Goal: Task Accomplishment & Management: Use online tool/utility

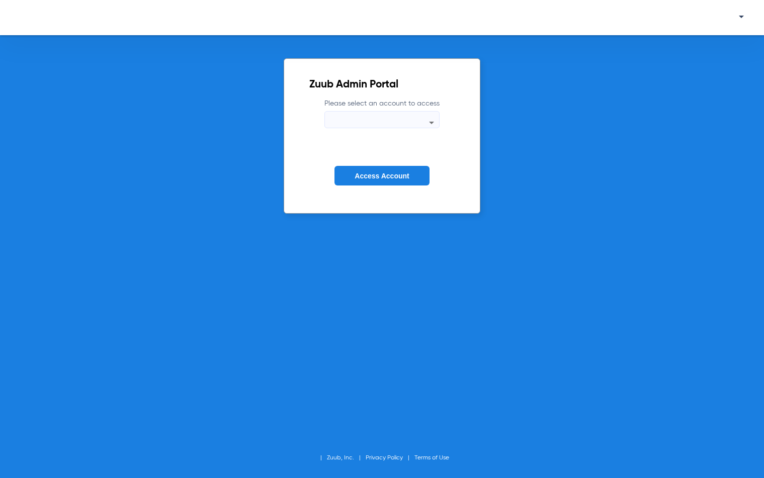
click at [384, 117] on div at bounding box center [382, 123] width 114 height 12
click at [398, 122] on div at bounding box center [382, 123] width 114 height 12
click at [410, 121] on div at bounding box center [382, 123] width 114 height 12
click at [429, 119] on icon at bounding box center [431, 123] width 12 height 12
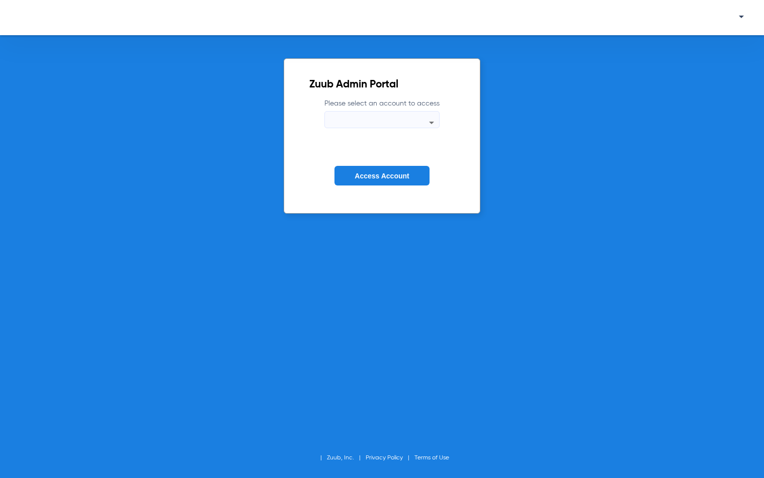
click at [399, 171] on button "Access Account" at bounding box center [381, 176] width 95 height 20
click at [429, 121] on icon at bounding box center [431, 123] width 12 height 12
click at [431, 122] on icon at bounding box center [431, 123] width 12 height 12
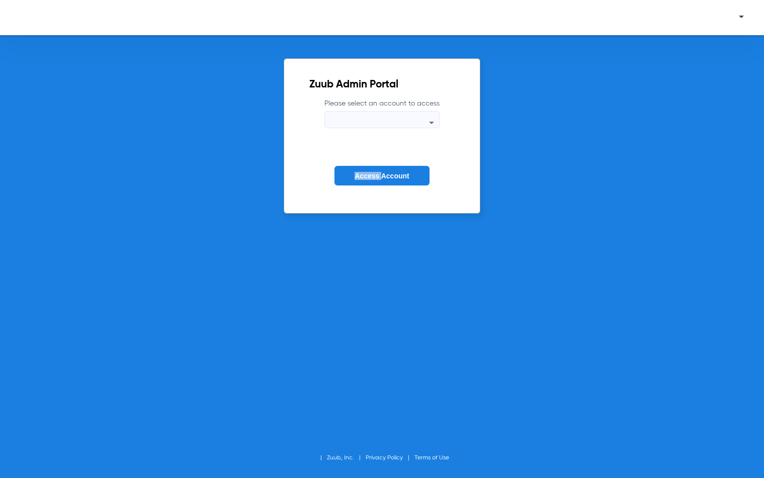
click at [431, 122] on icon at bounding box center [431, 123] width 12 height 12
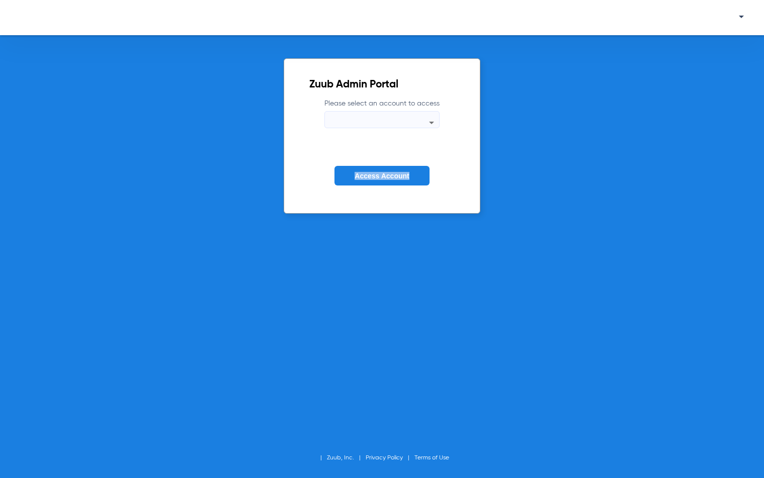
click at [431, 122] on icon at bounding box center [431, 123] width 5 height 3
click at [431, 123] on icon at bounding box center [431, 123] width 5 height 3
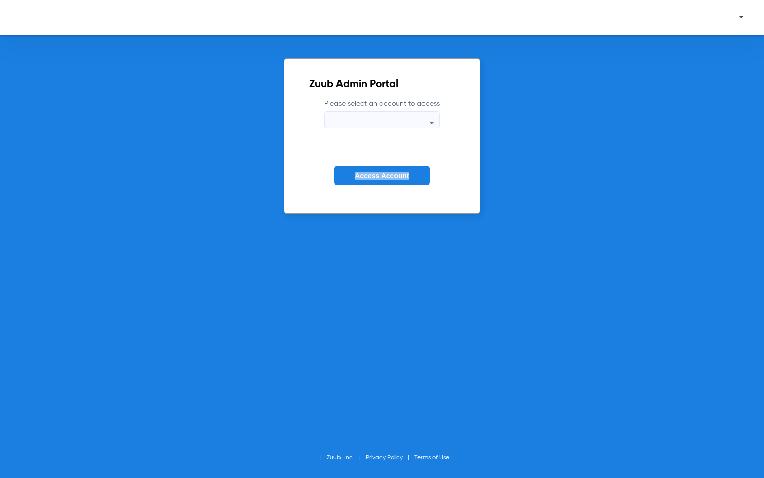
click at [431, 123] on icon at bounding box center [431, 123] width 5 height 3
click at [337, 193] on form "Please select an account to access Access Account" at bounding box center [381, 150] width 145 height 102
click at [356, 183] on button "Access Account" at bounding box center [381, 176] width 95 height 20
click at [383, 170] on button "Access Account" at bounding box center [381, 176] width 95 height 20
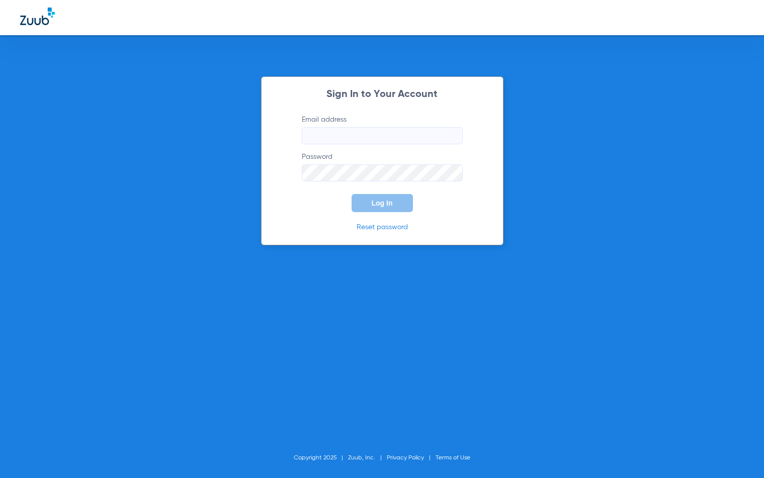
type input "[EMAIL_ADDRESS][DOMAIN_NAME]"
click at [378, 205] on span "Log In" at bounding box center [382, 203] width 21 height 8
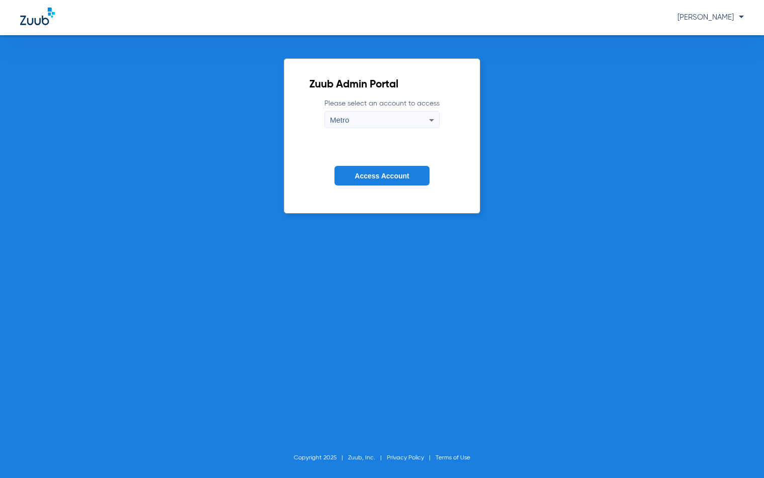
click at [389, 180] on button "Access Account" at bounding box center [381, 176] width 95 height 20
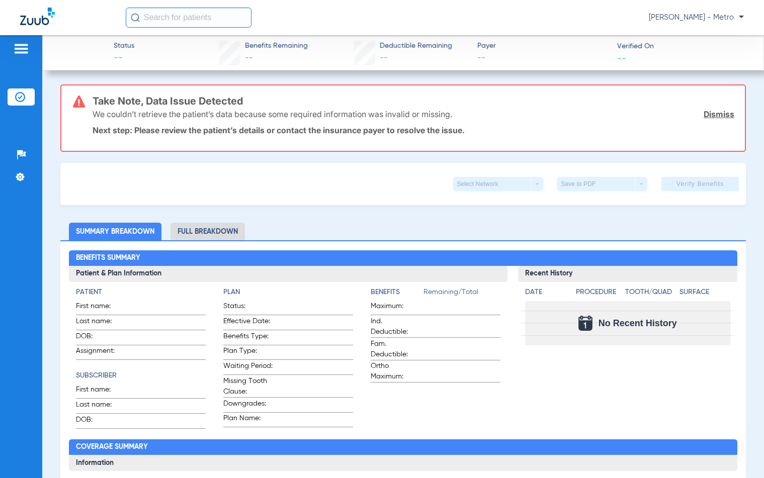
click at [717, 112] on link "Dismiss" at bounding box center [719, 114] width 31 height 10
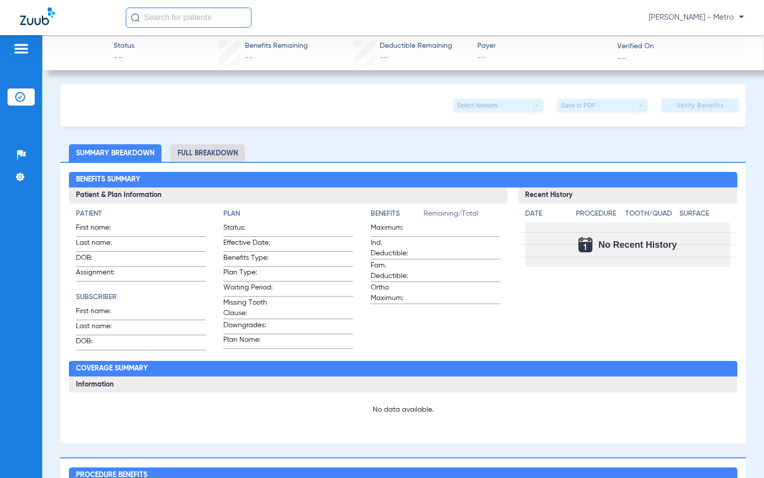
click at [176, 5] on div "Maria Garibaldi - Metro" at bounding box center [382, 17] width 764 height 35
click at [178, 21] on input "text" at bounding box center [189, 18] width 126 height 20
click at [159, 15] on input "text" at bounding box center [189, 18] width 126 height 20
click at [153, 24] on input "text" at bounding box center [189, 18] width 126 height 20
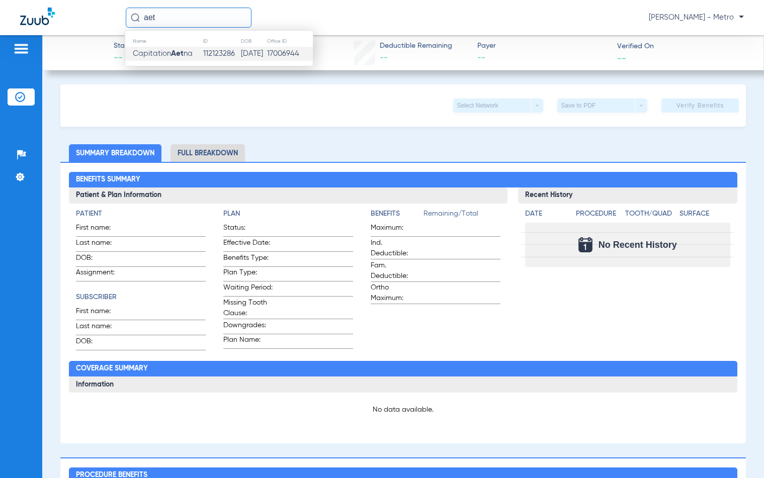
type input "aet"
click at [182, 55] on strong "Aet" at bounding box center [177, 54] width 13 height 8
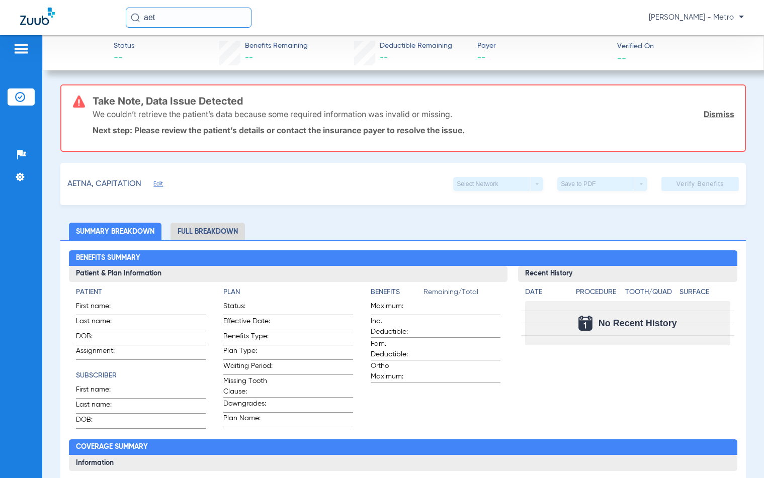
click at [488, 182] on div "Select Network arrow_drop_down" at bounding box center [498, 184] width 90 height 14
click at [22, 92] on img at bounding box center [20, 97] width 10 height 10
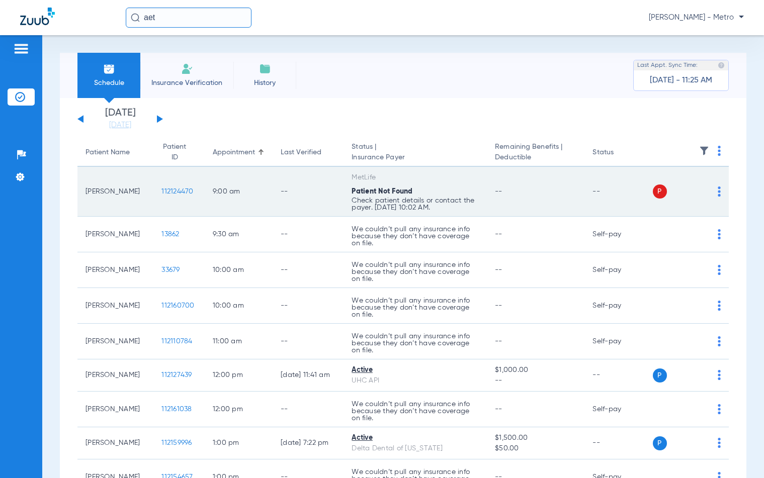
click at [100, 196] on td "Javier Arrendondo" at bounding box center [115, 192] width 76 height 50
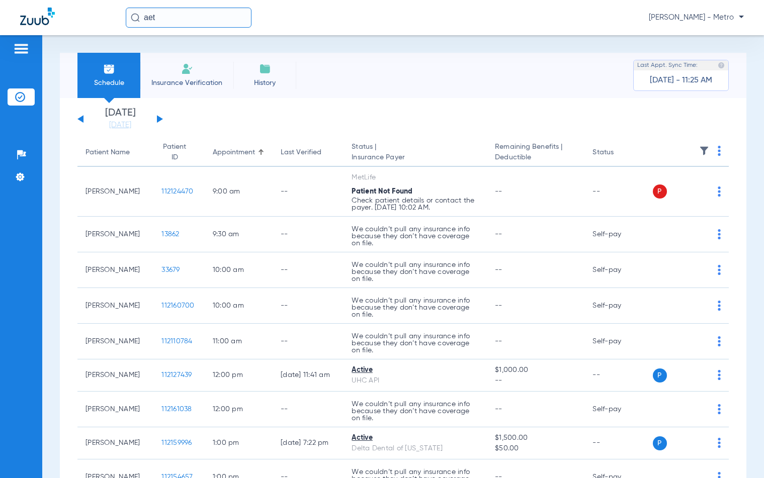
click at [28, 46] on img at bounding box center [21, 49] width 16 height 12
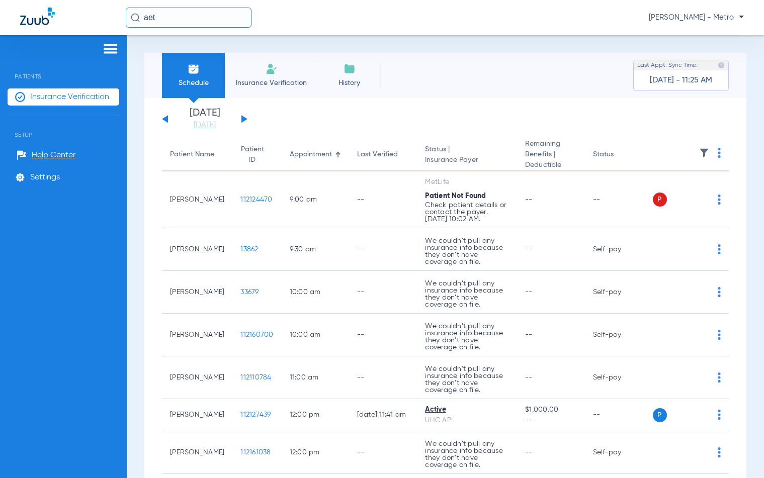
click at [77, 96] on span "Insurance Verification" at bounding box center [69, 97] width 79 height 10
click at [39, 18] on img at bounding box center [37, 17] width 35 height 18
click at [200, 5] on div "aet Maria Garibaldi - Metro" at bounding box center [382, 17] width 764 height 35
click at [285, 85] on span "Insurance Verification" at bounding box center [271, 83] width 78 height 10
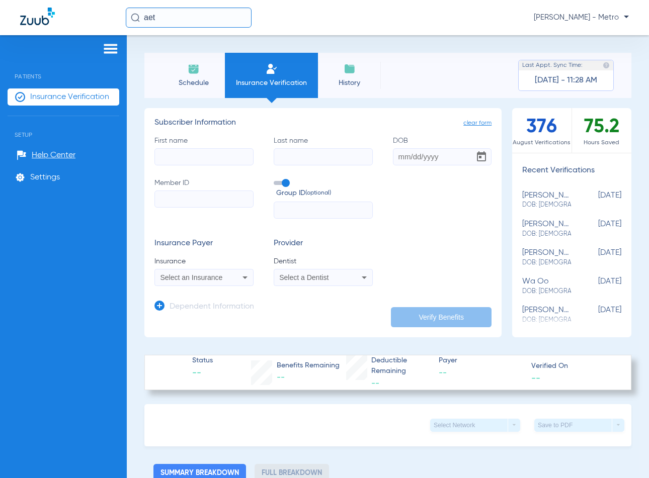
click at [206, 197] on input "Member ID" at bounding box center [203, 199] width 99 height 17
paste input "W286527999"
type input "W286527999"
click at [393, 155] on input "DOB" at bounding box center [442, 156] width 99 height 17
type input "11/07/1980"
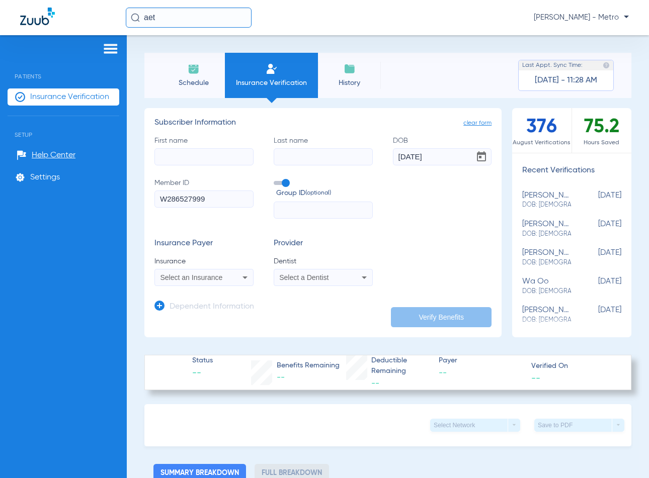
click at [279, 206] on input "text" at bounding box center [323, 210] width 99 height 17
paste input "196511-010-00720"
type input "196511-010-00720"
click at [291, 284] on div "Select a Dentist" at bounding box center [323, 278] width 98 height 12
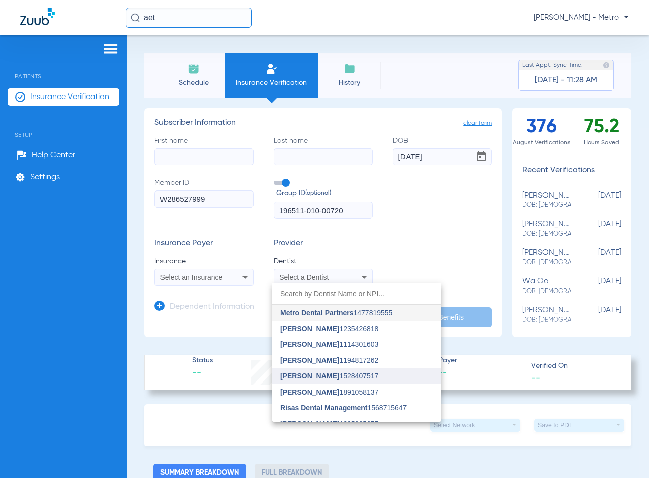
click at [330, 375] on span "Jason Miller 1528407517" at bounding box center [329, 376] width 98 height 7
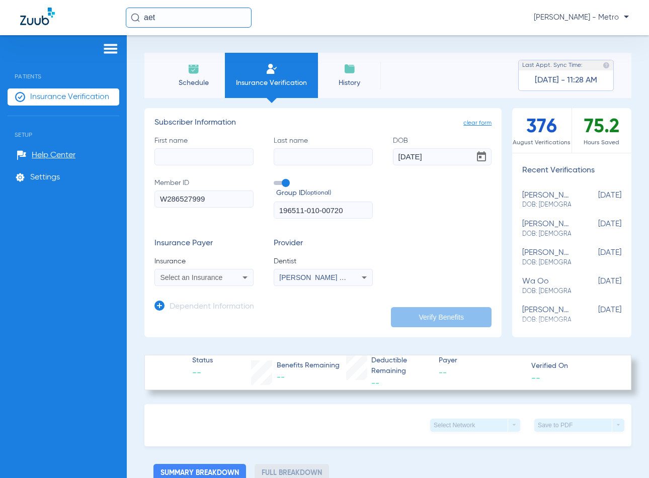
click at [218, 278] on span "Select an Insurance" at bounding box center [191, 278] width 62 height 8
type input "s"
type input "a"
type input "d"
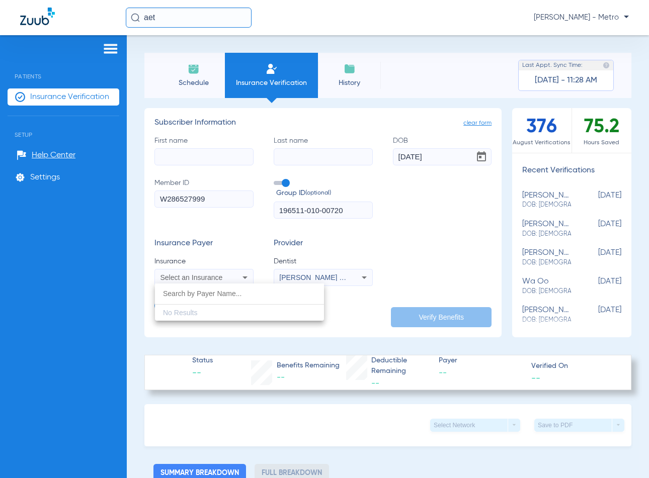
click at [490, 239] on div at bounding box center [324, 239] width 649 height 478
click at [174, 273] on div "Select an Insurance" at bounding box center [204, 278] width 98 height 12
type input "1"
type input "aetna"
click at [481, 213] on div at bounding box center [324, 239] width 649 height 478
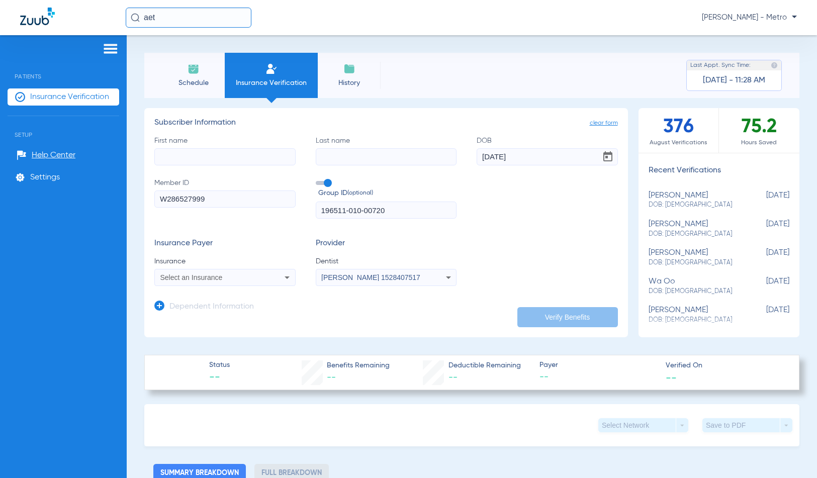
click at [289, 277] on icon at bounding box center [287, 278] width 12 height 12
click at [458, 248] on div at bounding box center [408, 239] width 817 height 478
click at [227, 164] on input "First name" at bounding box center [224, 156] width 141 height 17
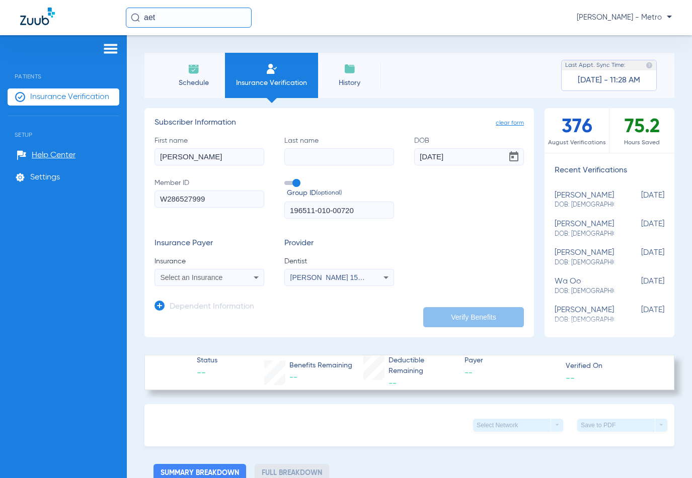
type input "jennifer"
type input "isrel"
click at [229, 278] on div "Select an Insurance" at bounding box center [199, 277] width 78 height 7
type input "aetna"
click at [458, 246] on div at bounding box center [346, 239] width 692 height 478
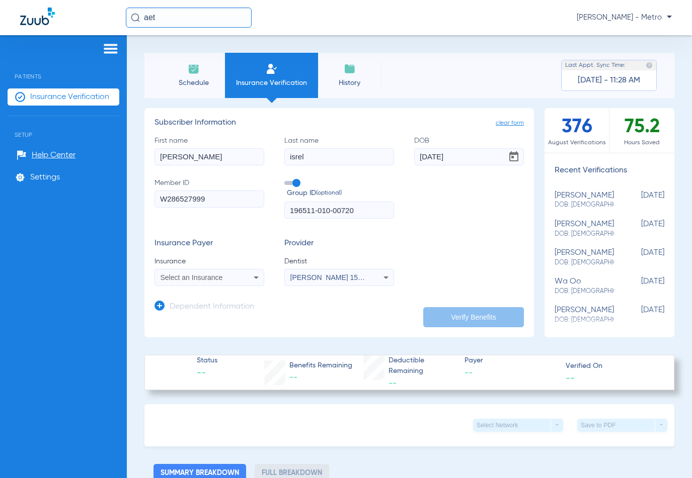
click at [227, 283] on div "Select an Insurance" at bounding box center [209, 278] width 109 height 12
click at [218, 310] on div "No Results" at bounding box center [239, 302] width 169 height 37
click at [503, 233] on div at bounding box center [346, 239] width 692 height 478
click at [217, 273] on div "Select an Insurance" at bounding box center [209, 278] width 109 height 12
type input "a"
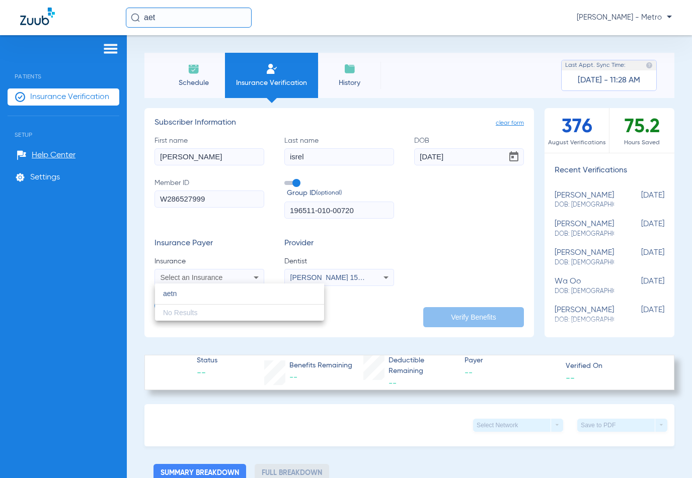
type input "aetna"
drag, startPoint x: 190, startPoint y: 302, endPoint x: 114, endPoint y: 301, distance: 76.5
click at [114, 301] on div "aetna close No Results" at bounding box center [346, 239] width 692 height 478
click at [390, 239] on div at bounding box center [346, 239] width 692 height 478
click at [361, 285] on mat-select "Jason Miller 1528407517" at bounding box center [339, 277] width 110 height 17
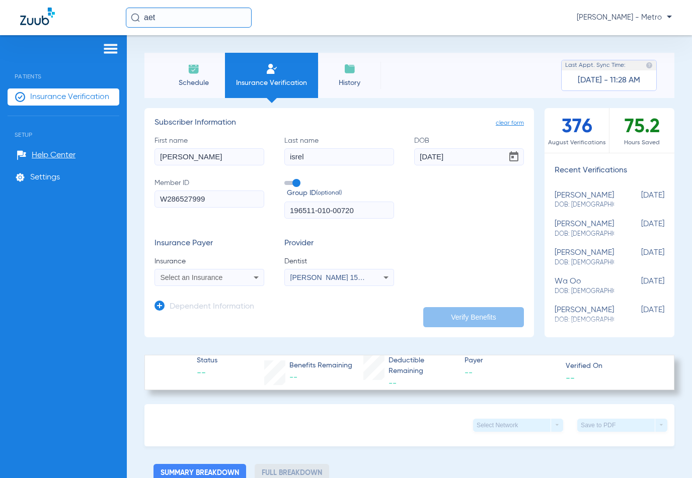
click at [361, 285] on mat-select "Jason Miller 1528407517" at bounding box center [339, 277] width 110 height 17
click at [365, 283] on div "Jason Miller 1528407517" at bounding box center [339, 278] width 109 height 12
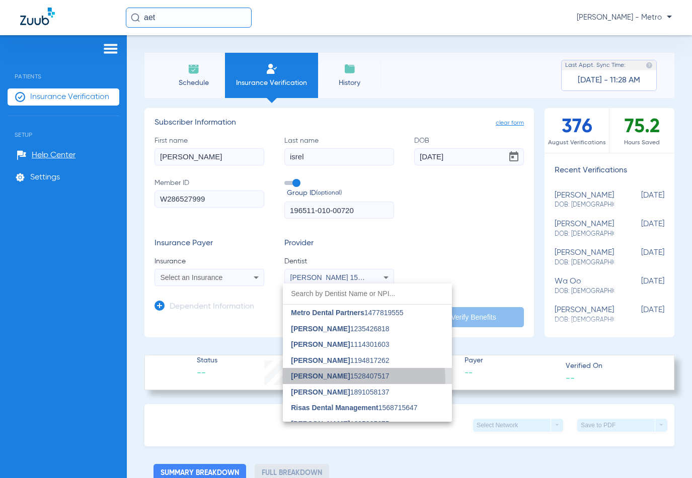
click at [354, 380] on span "Jason Miller 1528407517" at bounding box center [340, 376] width 98 height 7
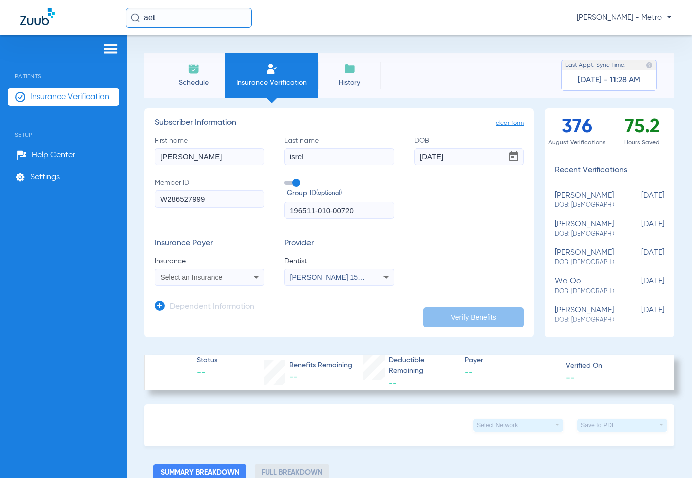
click at [254, 274] on icon at bounding box center [256, 278] width 12 height 12
type input "aet"
click at [43, 21] on div at bounding box center [346, 239] width 692 height 478
click at [48, 98] on span "Insurance Verification" at bounding box center [69, 97] width 79 height 10
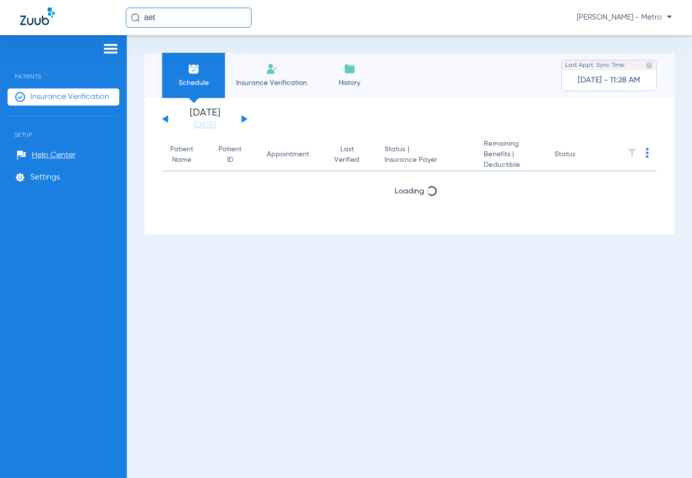
click at [48, 98] on span "Insurance Verification" at bounding box center [69, 97] width 79 height 10
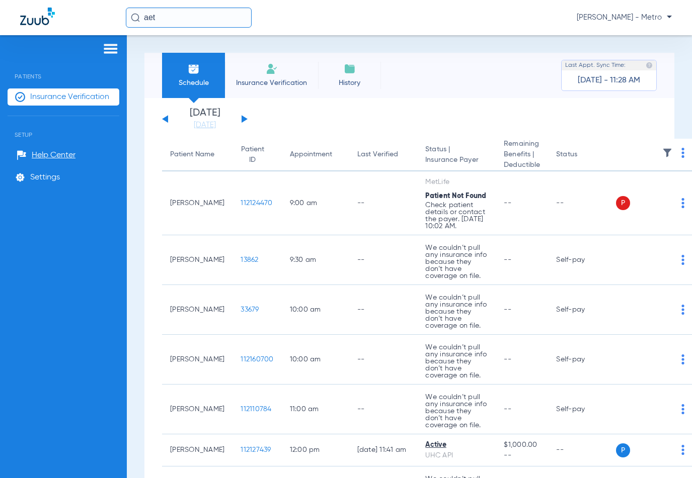
click at [48, 98] on span "Insurance Verification" at bounding box center [69, 97] width 79 height 10
click at [258, 78] on span "Insurance Verification" at bounding box center [271, 83] width 78 height 10
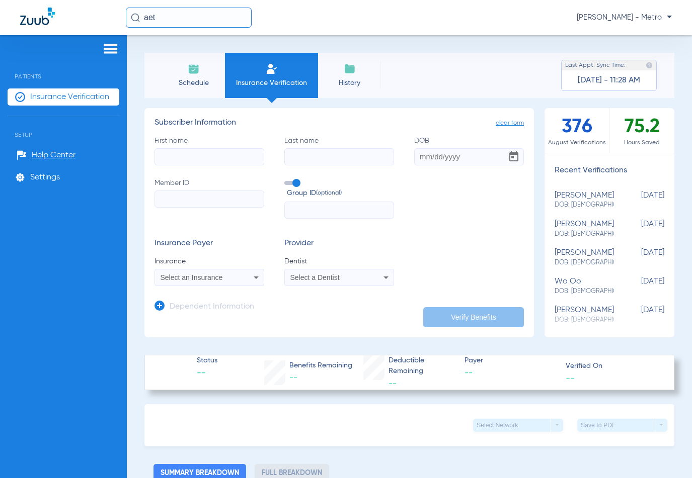
click at [217, 284] on mat-select "Select an Insurance" at bounding box center [209, 277] width 110 height 17
click at [251, 279] on icon at bounding box center [256, 278] width 12 height 12
type input "a"
type input "blue cross"
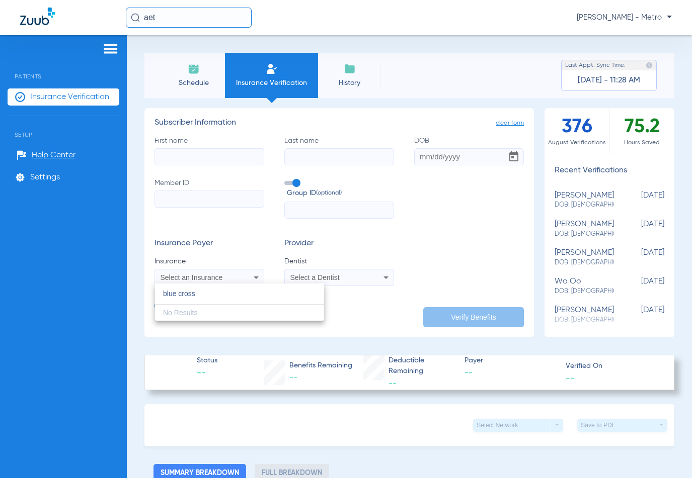
click at [455, 199] on div at bounding box center [346, 239] width 692 height 478
click at [504, 122] on span "clear form" at bounding box center [509, 123] width 28 height 10
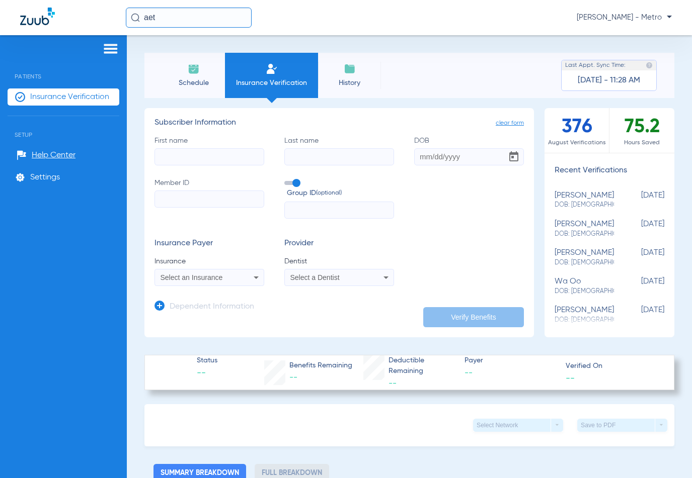
click at [504, 122] on span "clear form" at bounding box center [509, 123] width 28 height 10
click at [241, 282] on div "Select an Insurance" at bounding box center [209, 278] width 109 height 12
type input "b"
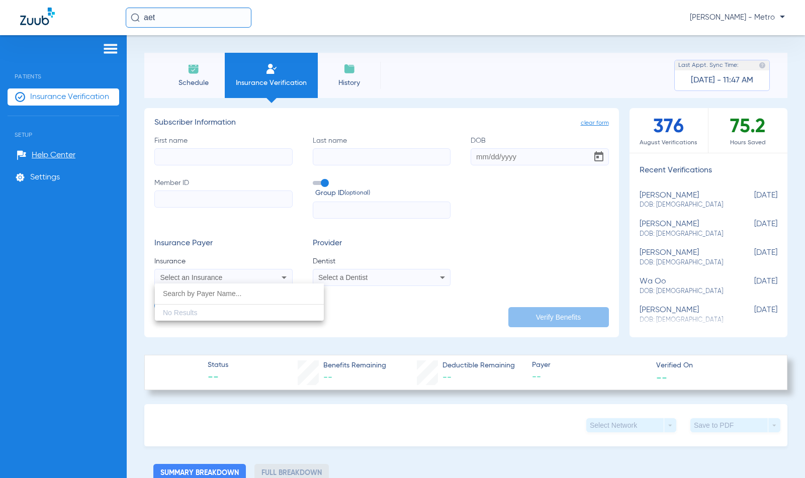
click at [21, 20] on div at bounding box center [402, 239] width 805 height 478
click at [225, 76] on li "Insurance Verification" at bounding box center [271, 75] width 93 height 45
click at [264, 75] on li "Insurance Verification" at bounding box center [271, 75] width 93 height 45
click at [218, 153] on input "First name" at bounding box center [223, 156] width 138 height 17
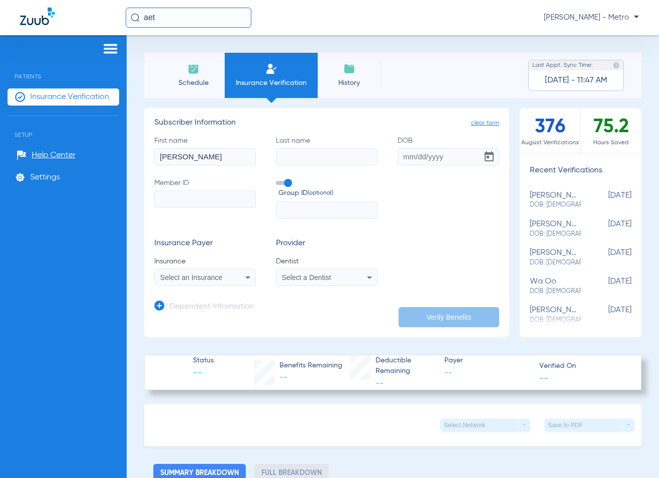
type input "jennifer"
type input "isrel"
type input "11/07/1980"
click at [178, 199] on input "Member ID" at bounding box center [205, 199] width 102 height 17
paste input "W286527999"
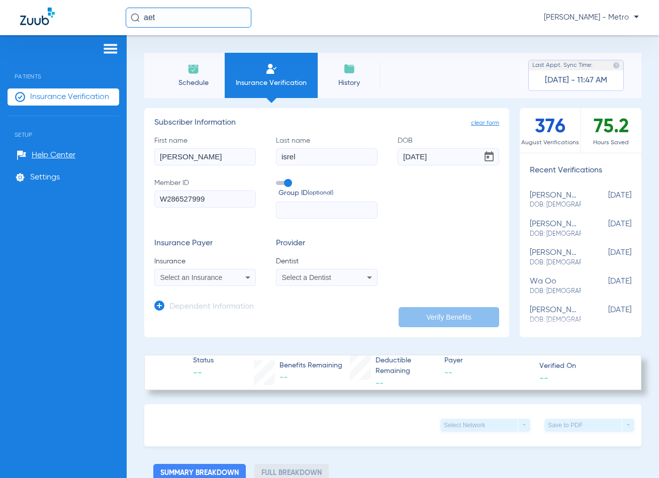
type input "W286527999"
drag, startPoint x: 225, startPoint y: 202, endPoint x: 57, endPoint y: 203, distance: 168.0
click at [57, 203] on div "Patients Insurance Verification Setup Help Center Settings Schedule Insurance V…" at bounding box center [329, 274] width 659 height 478
paste input "196511-010-00720"
type input "1"
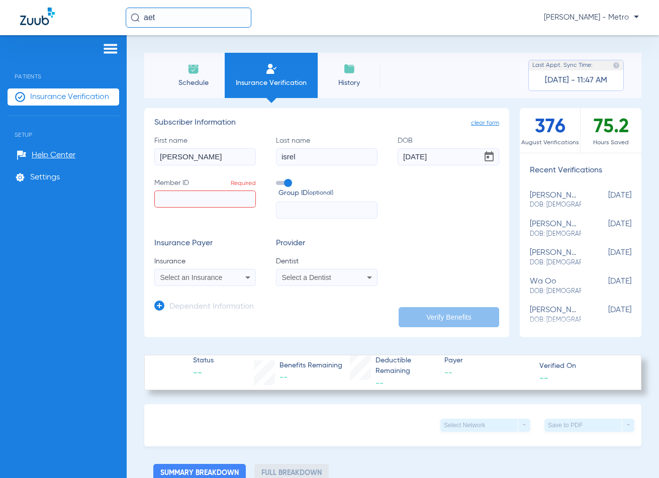
paste input "W286527999"
type input "W286527999"
click at [231, 283] on div "Select an Insurance" at bounding box center [205, 278] width 101 height 12
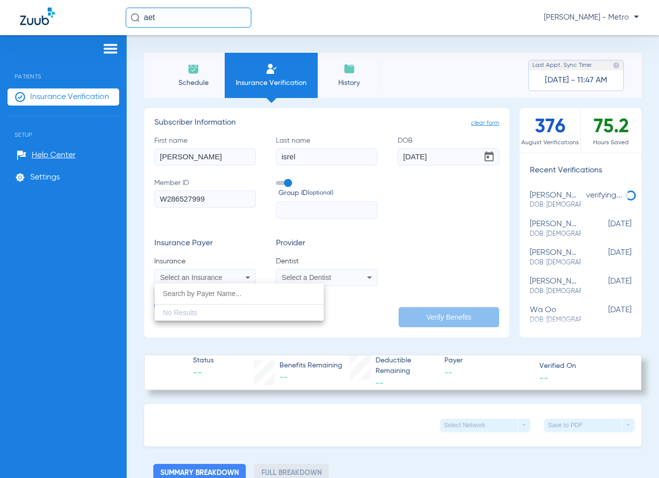
type input "a"
click at [277, 238] on div at bounding box center [329, 239] width 659 height 478
click at [251, 278] on icon at bounding box center [248, 278] width 12 height 12
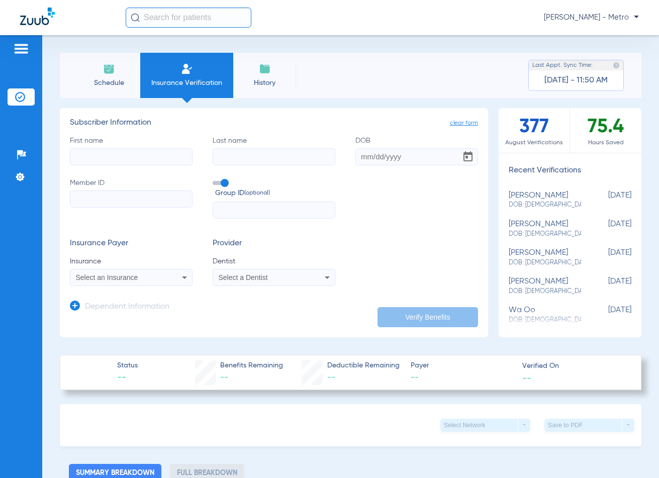
click at [106, 156] on input "First name" at bounding box center [131, 156] width 123 height 17
type input "[PERSON_NAME]"
type input "isrel"
type input "11/07/1980"
click at [92, 191] on input "Member ID" at bounding box center [131, 199] width 123 height 17
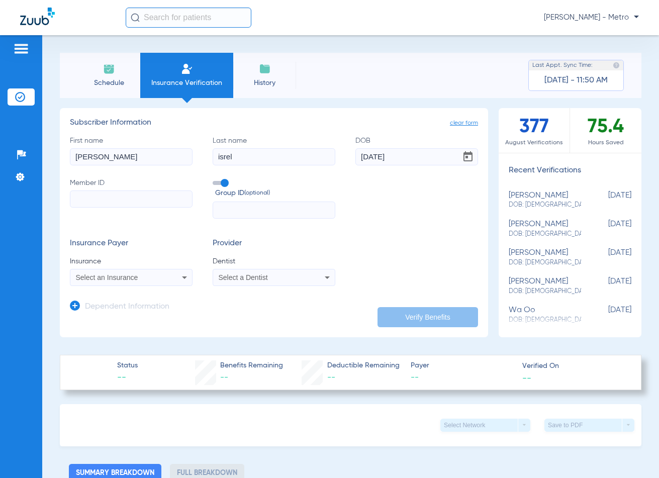
paste input "W286527999"
type input "W286527999"
click at [165, 272] on div "Select an Insurance" at bounding box center [131, 278] width 122 height 12
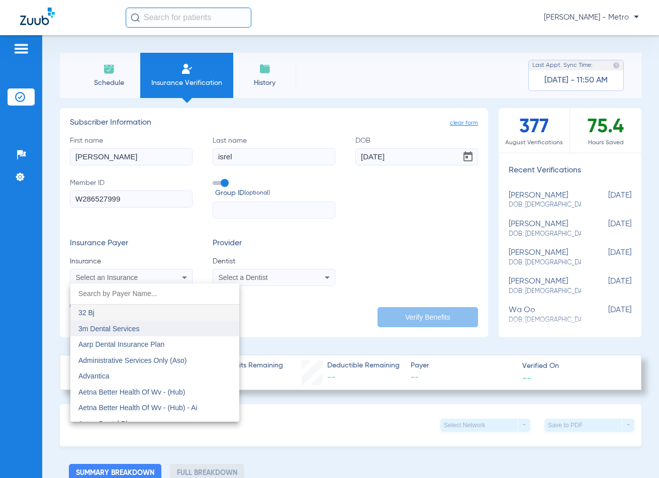
scroll to position [50, 0]
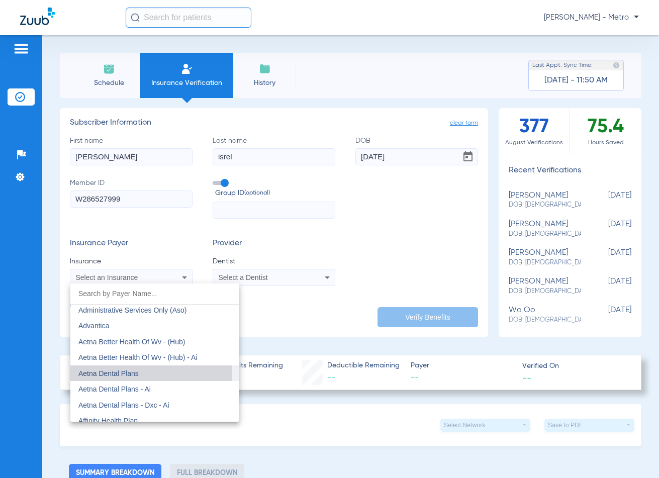
click at [142, 376] on mat-option "Aetna Dental Plans" at bounding box center [154, 374] width 169 height 16
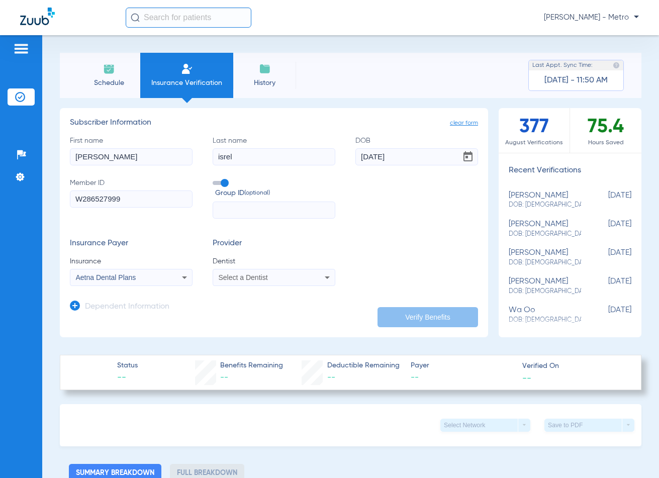
click at [241, 284] on div "Select a Dentist" at bounding box center [274, 278] width 122 height 12
type input "mil"
click at [302, 275] on div at bounding box center [329, 239] width 659 height 478
click at [302, 275] on div "Select a Dentist" at bounding box center [263, 277] width 89 height 7
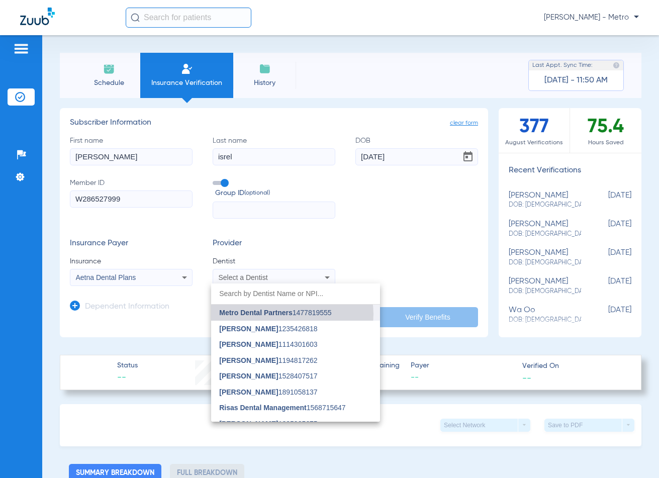
click at [292, 314] on span "Metro Dental Partners" at bounding box center [255, 313] width 73 height 8
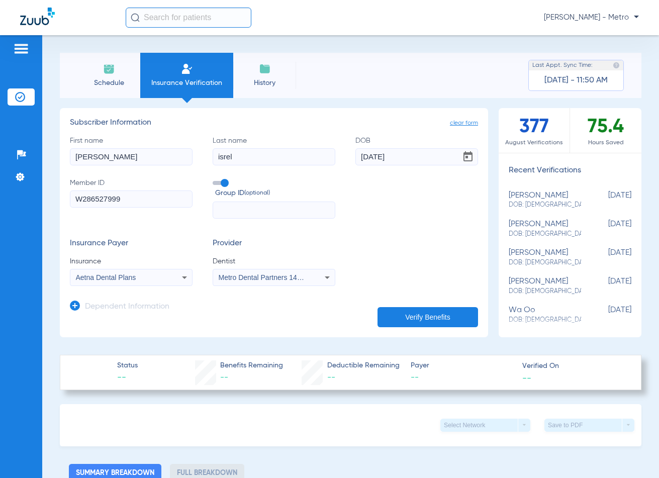
click at [431, 317] on button "Verify Benefits" at bounding box center [428, 317] width 101 height 20
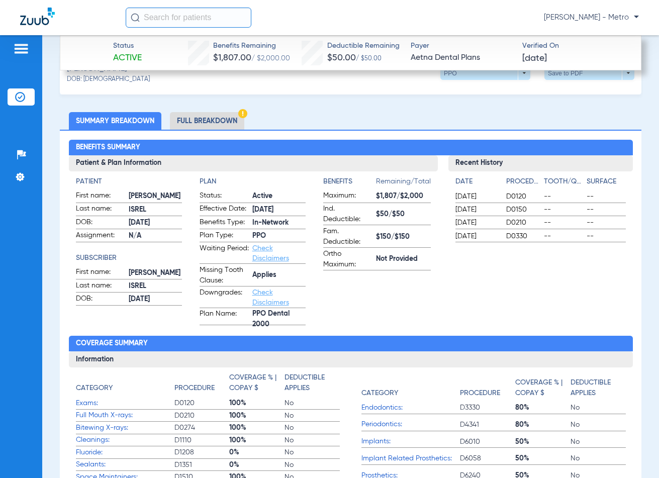
scroll to position [251, 0]
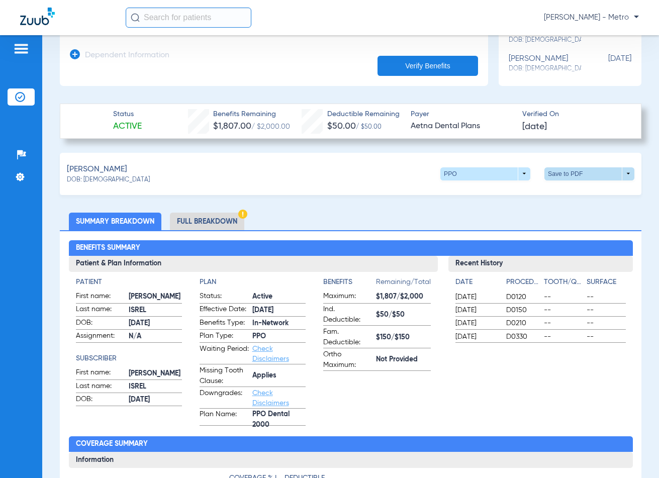
click at [562, 176] on span at bounding box center [590, 173] width 90 height 13
click at [500, 192] on span "Save to PDF" at bounding box center [507, 192] width 40 height 7
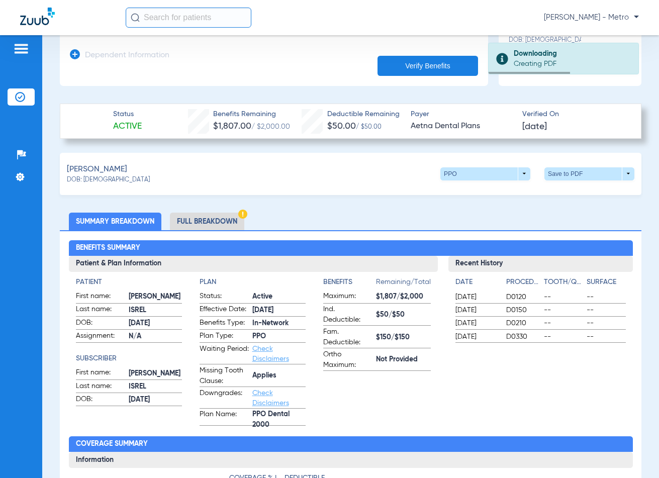
click at [201, 223] on li "Full Breakdown" at bounding box center [207, 222] width 74 height 18
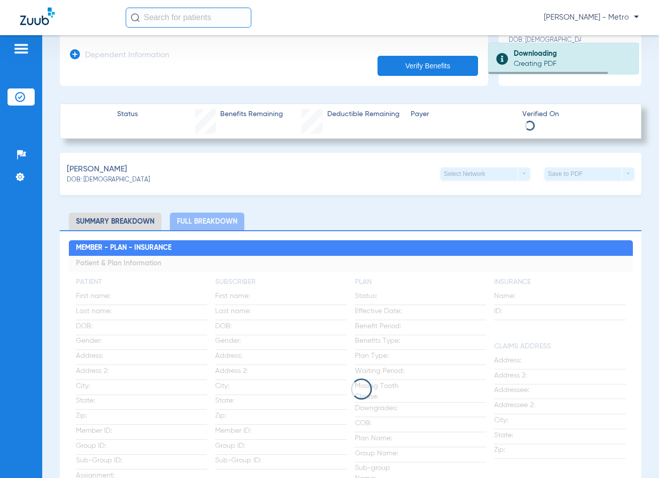
click at [127, 225] on li "Summary Breakdown" at bounding box center [115, 222] width 93 height 18
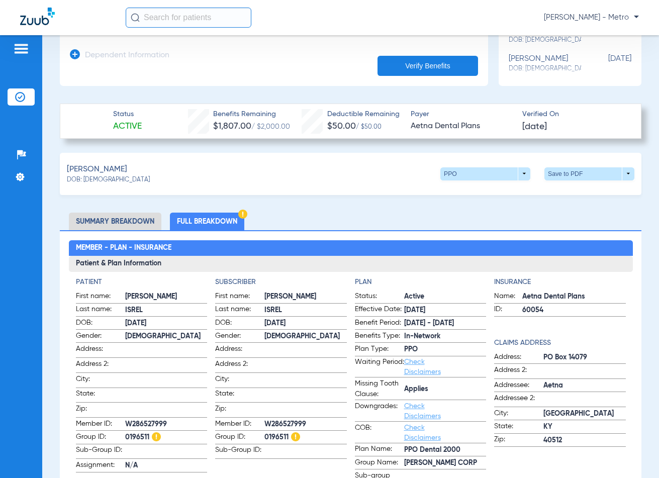
click at [121, 221] on li "Summary Breakdown" at bounding box center [115, 222] width 93 height 18
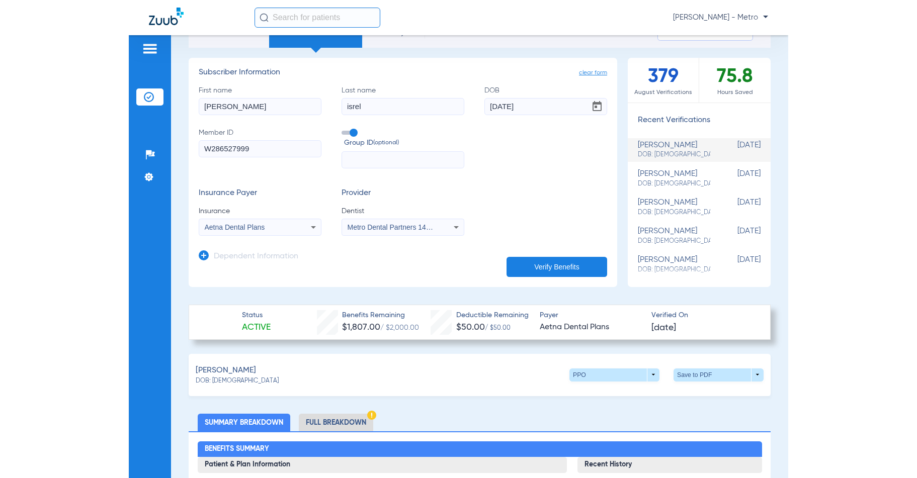
scroll to position [0, 0]
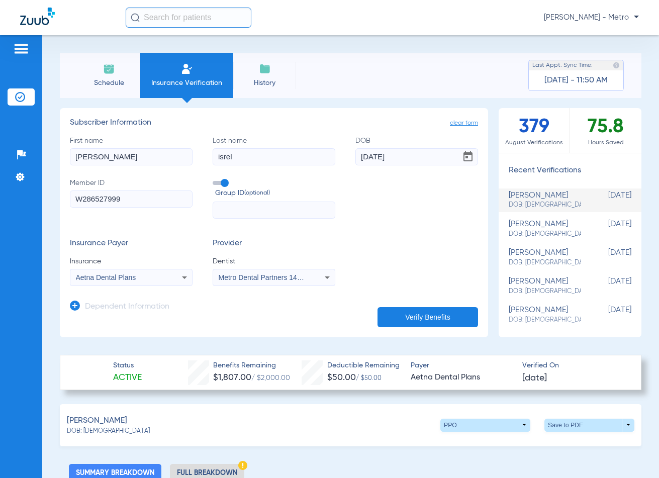
click at [192, 62] on li "Insurance Verification" at bounding box center [186, 75] width 93 height 45
click at [193, 64] on img at bounding box center [187, 69] width 12 height 12
click at [149, 166] on div "First name jennifer Last name isrel DOB 11/07/1980 Member ID W286527999 Group I…" at bounding box center [274, 177] width 408 height 83
drag, startPoint x: 142, startPoint y: 161, endPoint x: -2, endPoint y: 171, distance: 144.7
click at [0, 171] on html "Maria Garibaldi - Metro Patients Insurance Verification Setup Help Center Setti…" at bounding box center [329, 239] width 659 height 478
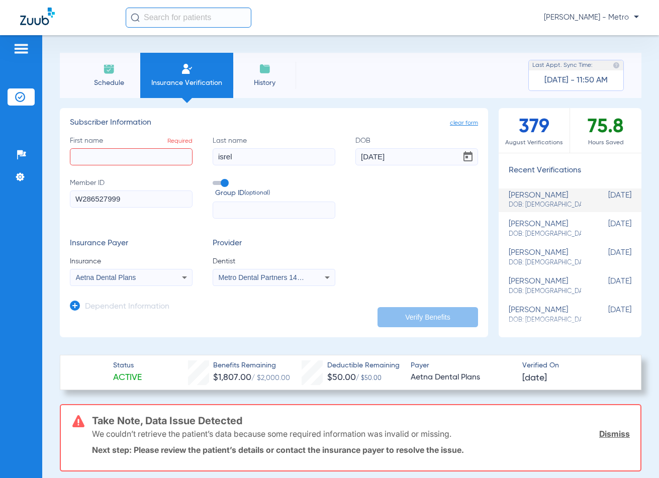
drag, startPoint x: 130, startPoint y: 201, endPoint x: -23, endPoint y: 179, distance: 155.1
click at [0, 179] on html "Maria Garibaldi - Metro Patients Insurance Verification Setup Help Center Setti…" at bounding box center [329, 239] width 659 height 478
paste input "4918616"
type input "W284918616"
click at [94, 158] on input "First name Required" at bounding box center [131, 156] width 123 height 17
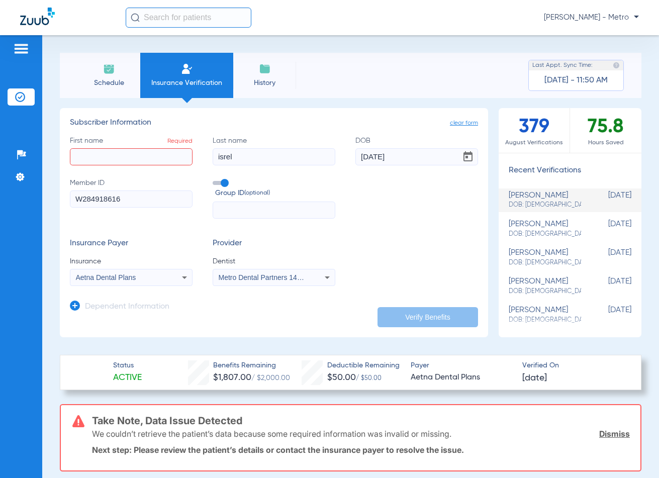
click at [268, 211] on input "text" at bounding box center [274, 210] width 123 height 17
click at [155, 150] on input "First name Required" at bounding box center [131, 156] width 123 height 17
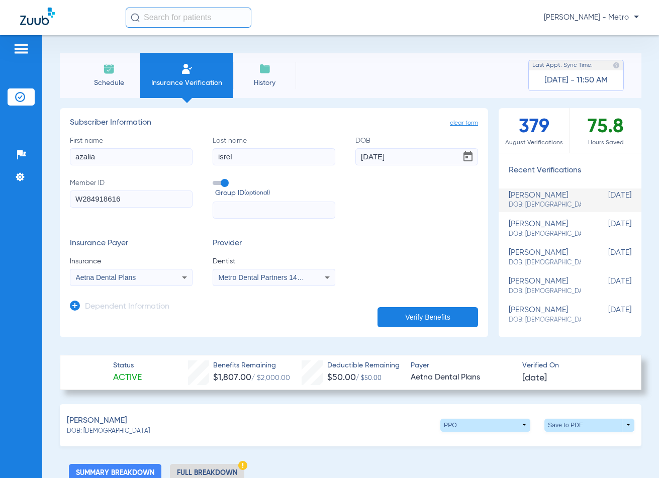
type input "azalia"
type input "diaz"
drag, startPoint x: 401, startPoint y: 157, endPoint x: 359, endPoint y: 158, distance: 42.8
click at [359, 158] on input "11/07/1980" at bounding box center [417, 156] width 123 height 17
type input "07/08/1986"
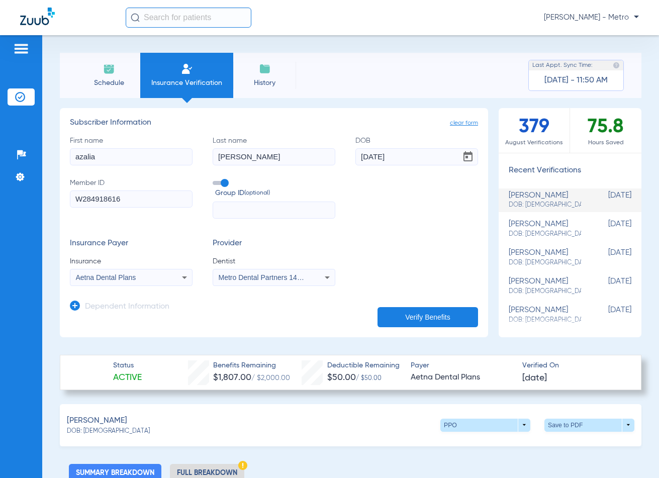
click at [435, 321] on button "Verify Benefits" at bounding box center [428, 317] width 101 height 20
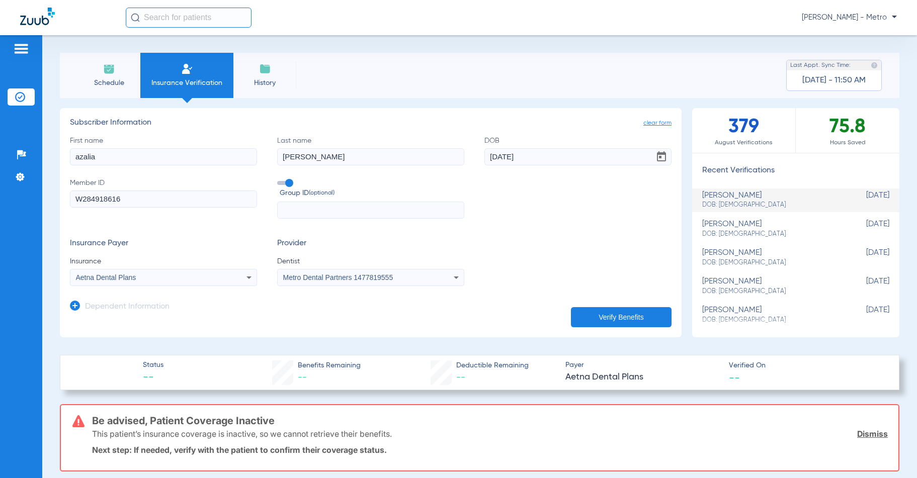
scroll to position [50, 0]
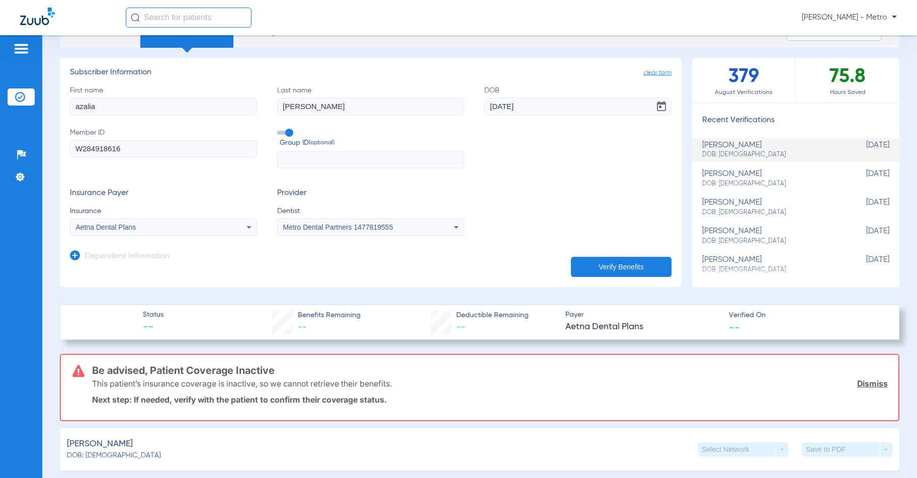
click at [533, 170] on form "First name azalia Last name diaz DOB 07/08/1986 Member ID W284918616 Group ID (…" at bounding box center [371, 160] width 602 height 151
